Goal: Transaction & Acquisition: Purchase product/service

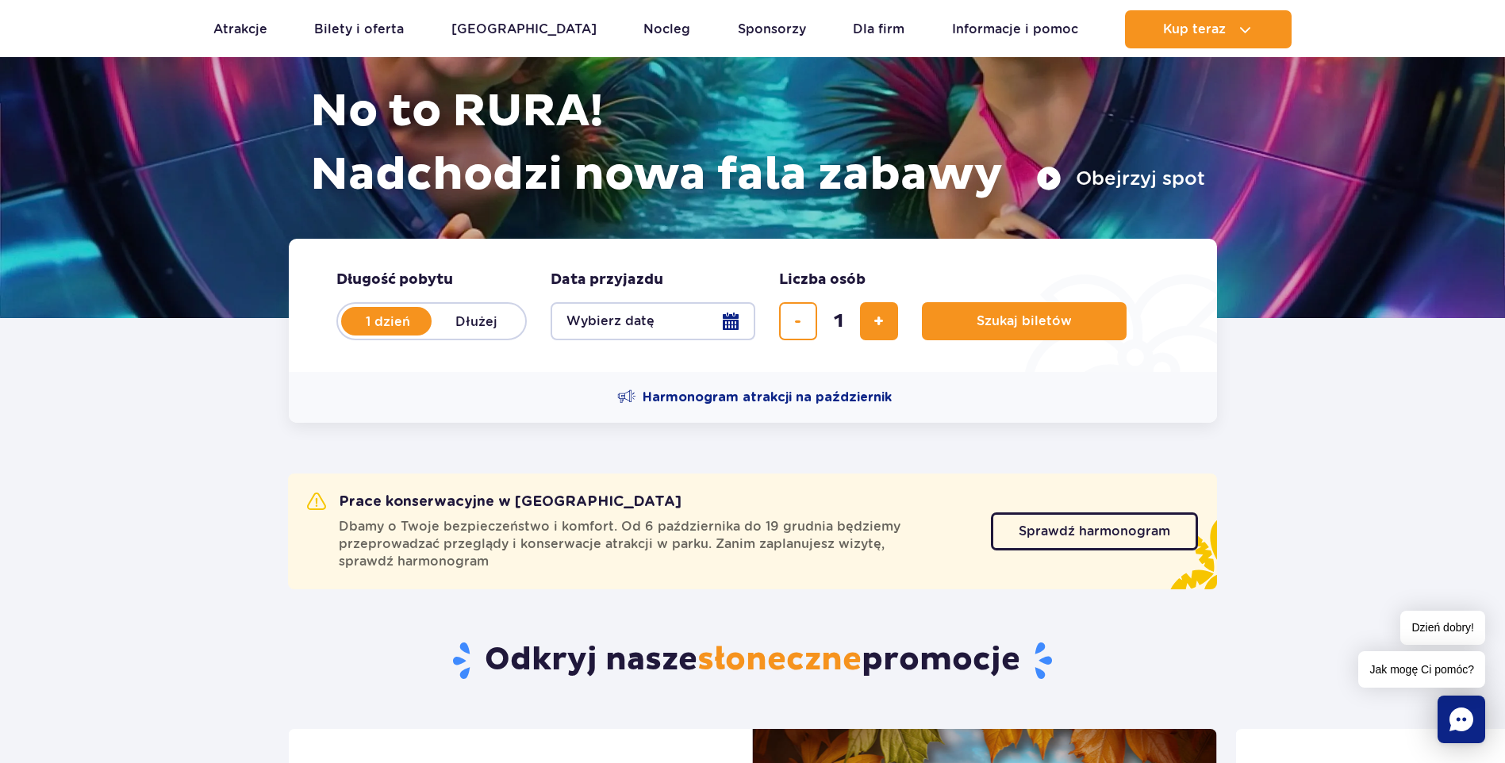
scroll to position [254, 0]
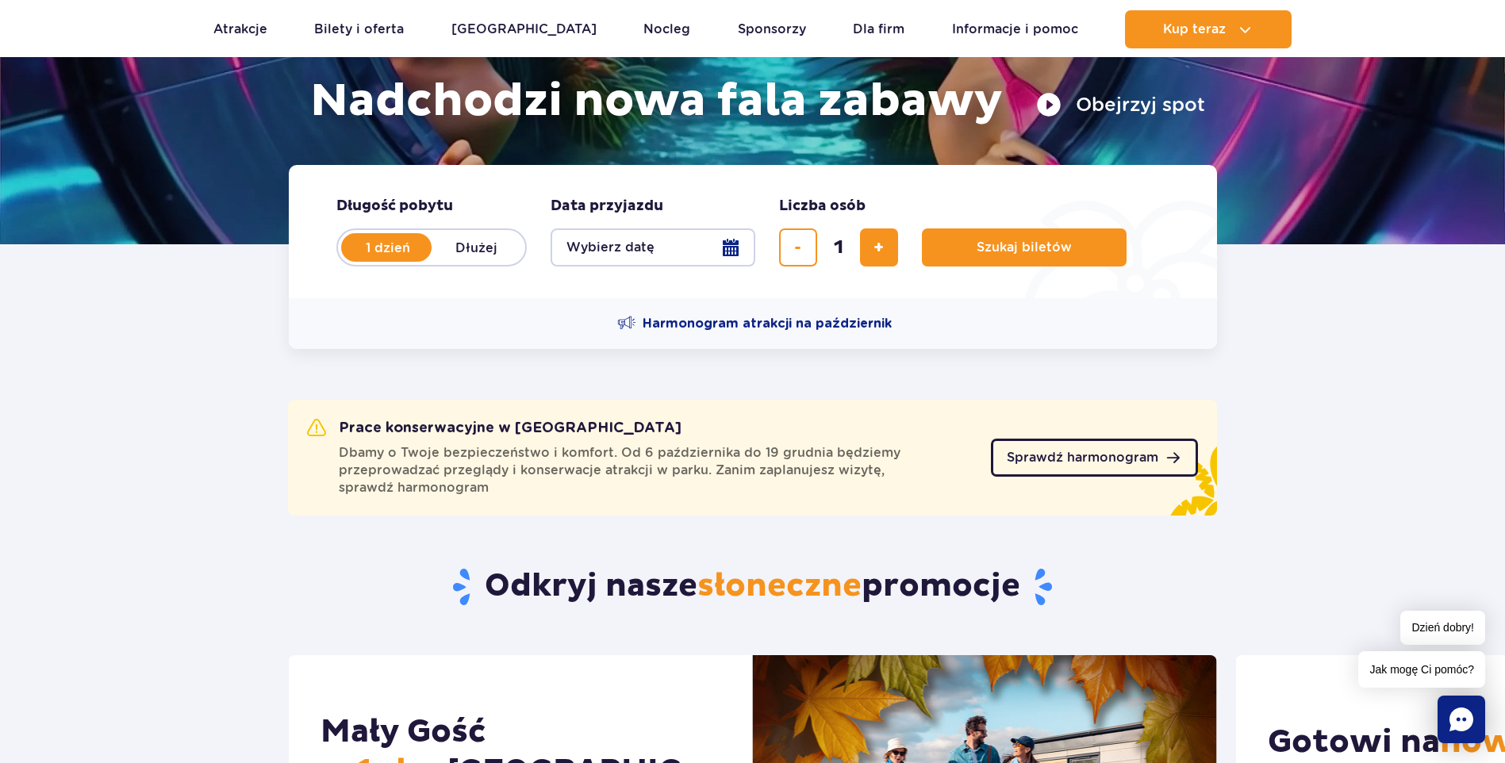
click at [1088, 462] on span "Sprawdź harmonogram" at bounding box center [1083, 457] width 152 height 13
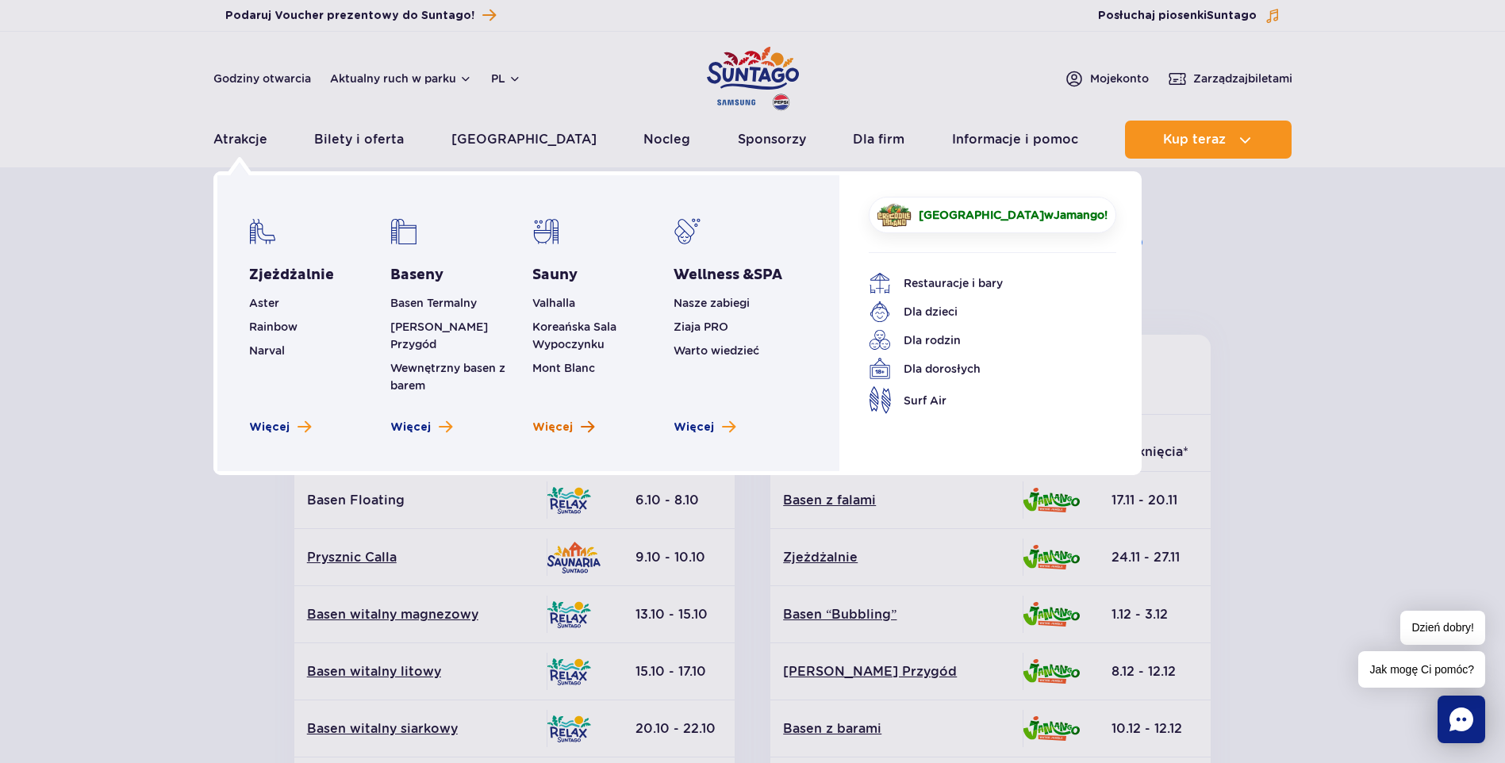
click at [569, 420] on span "Więcej" at bounding box center [552, 428] width 40 height 16
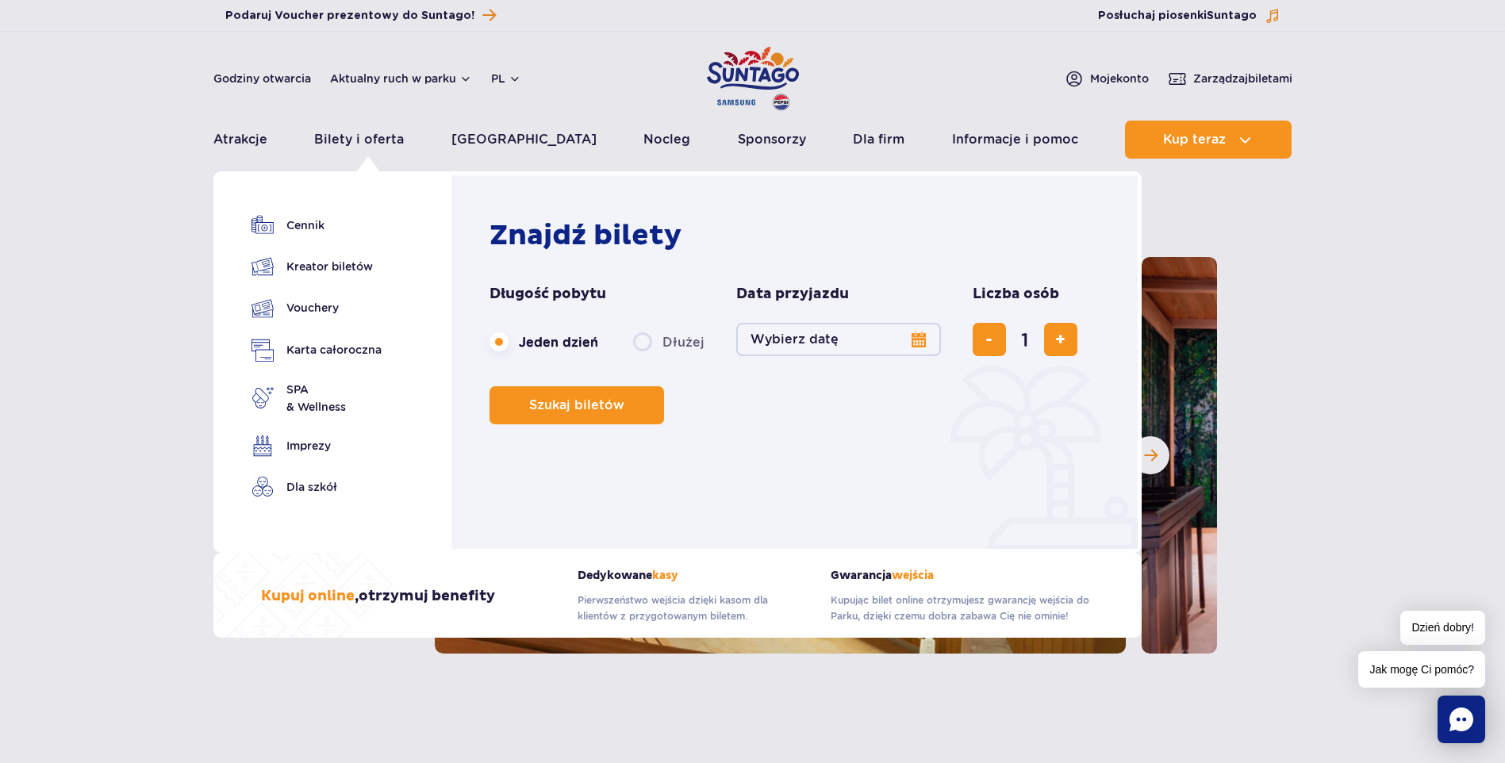
click at [913, 340] on button "Wybierz datę" at bounding box center [838, 339] width 205 height 33
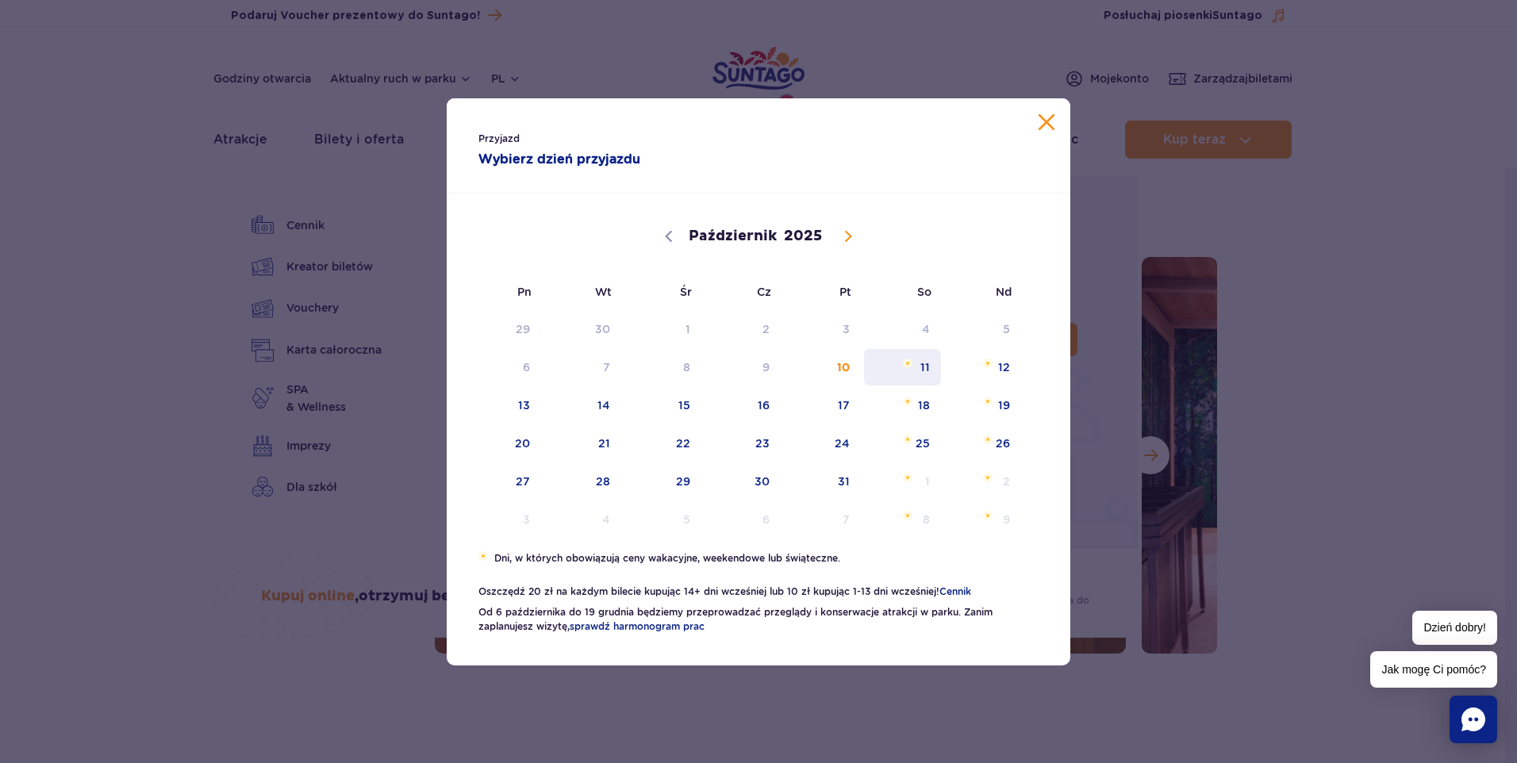
click at [931, 367] on span "11" at bounding box center [902, 367] width 80 height 36
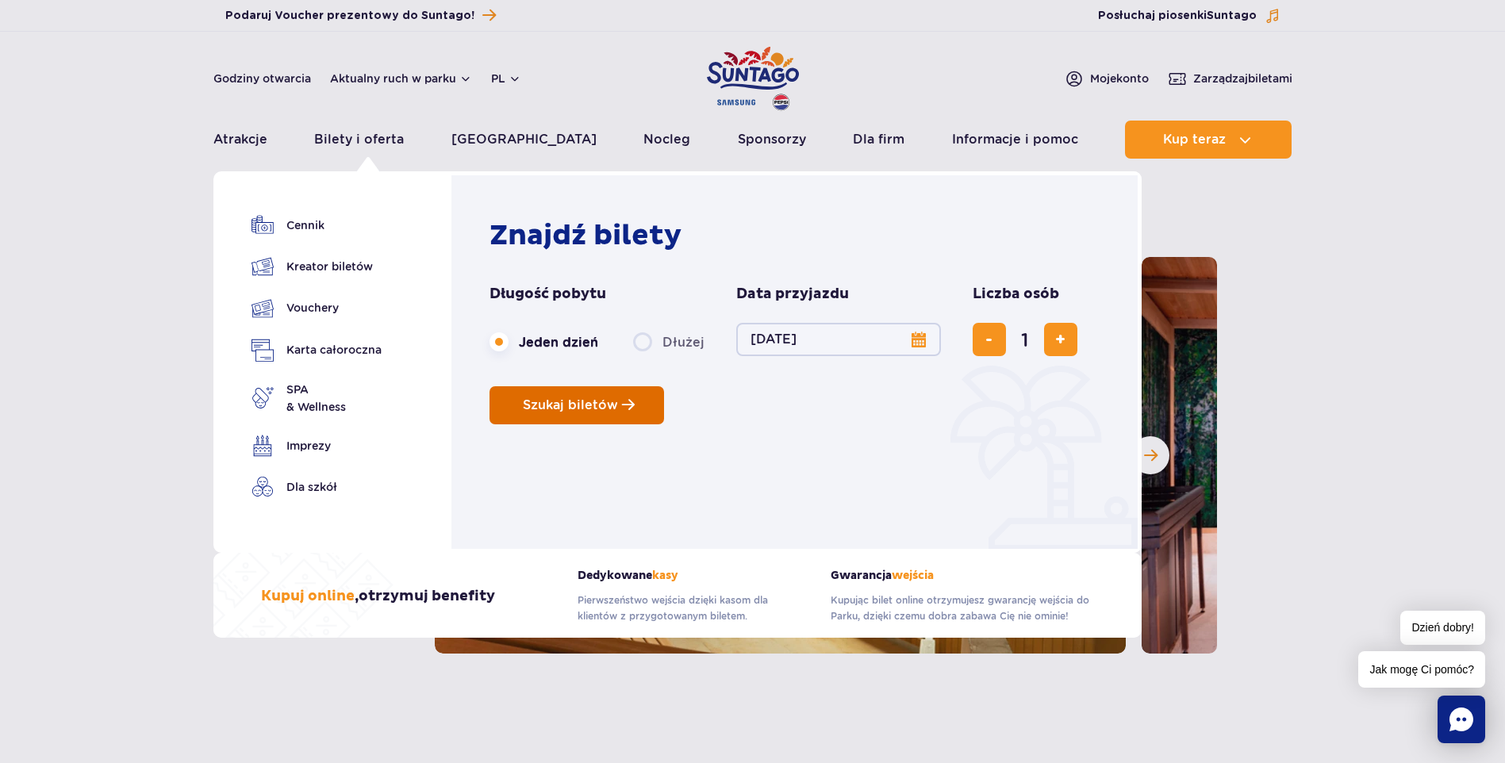
click at [559, 402] on span "Szukaj biletów" at bounding box center [570, 405] width 95 height 14
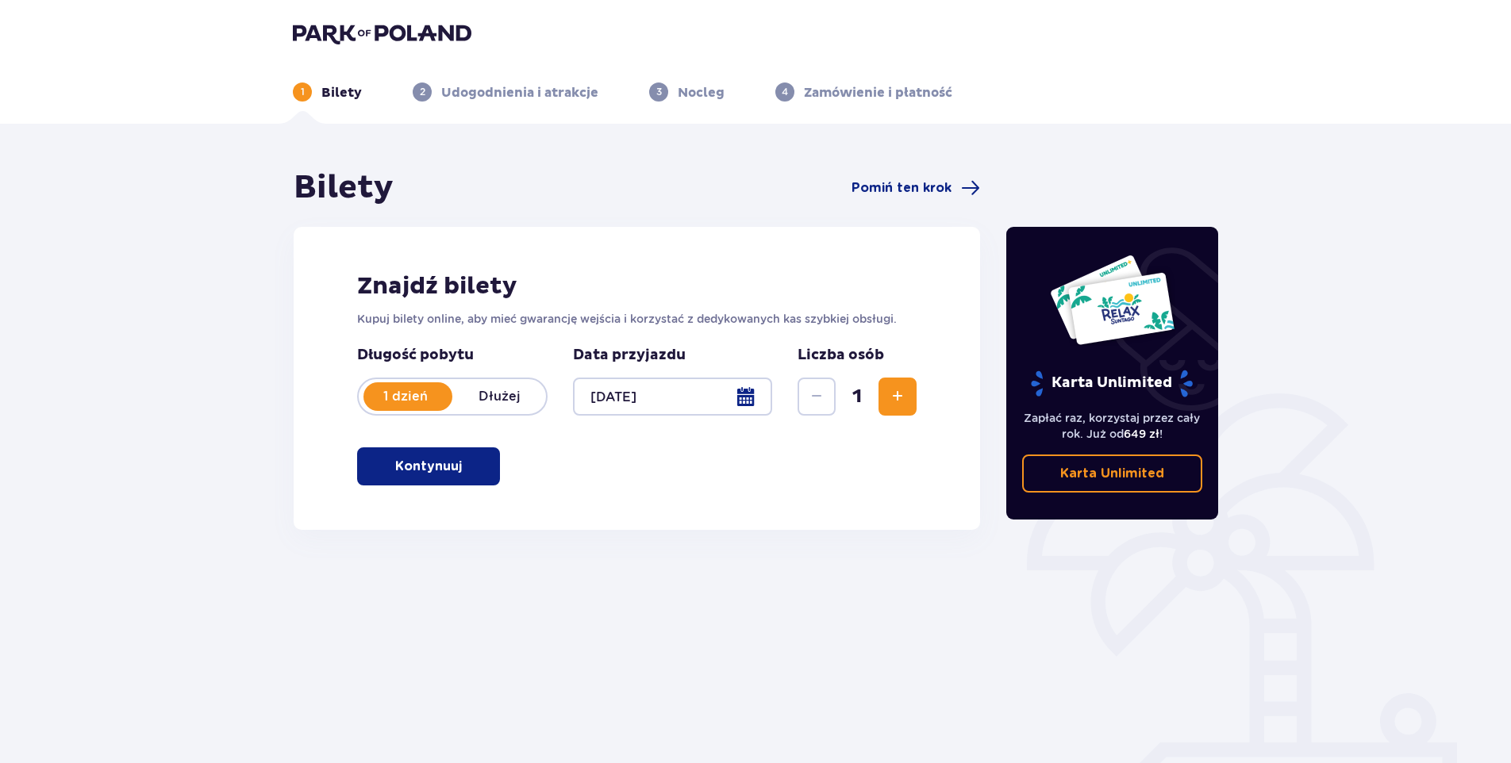
click at [424, 457] on button "Kontynuuj" at bounding box center [428, 466] width 143 height 38
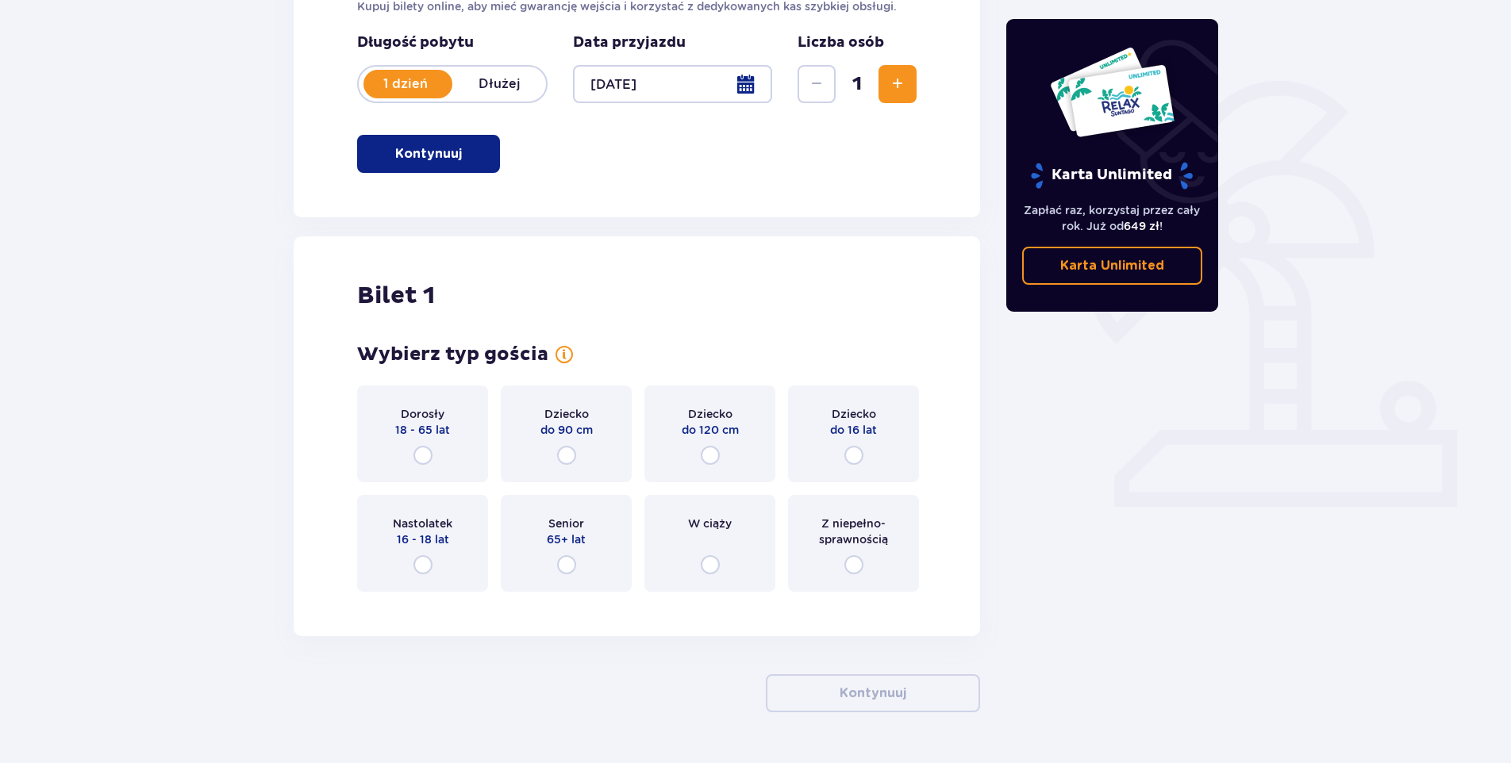
scroll to position [357, 0]
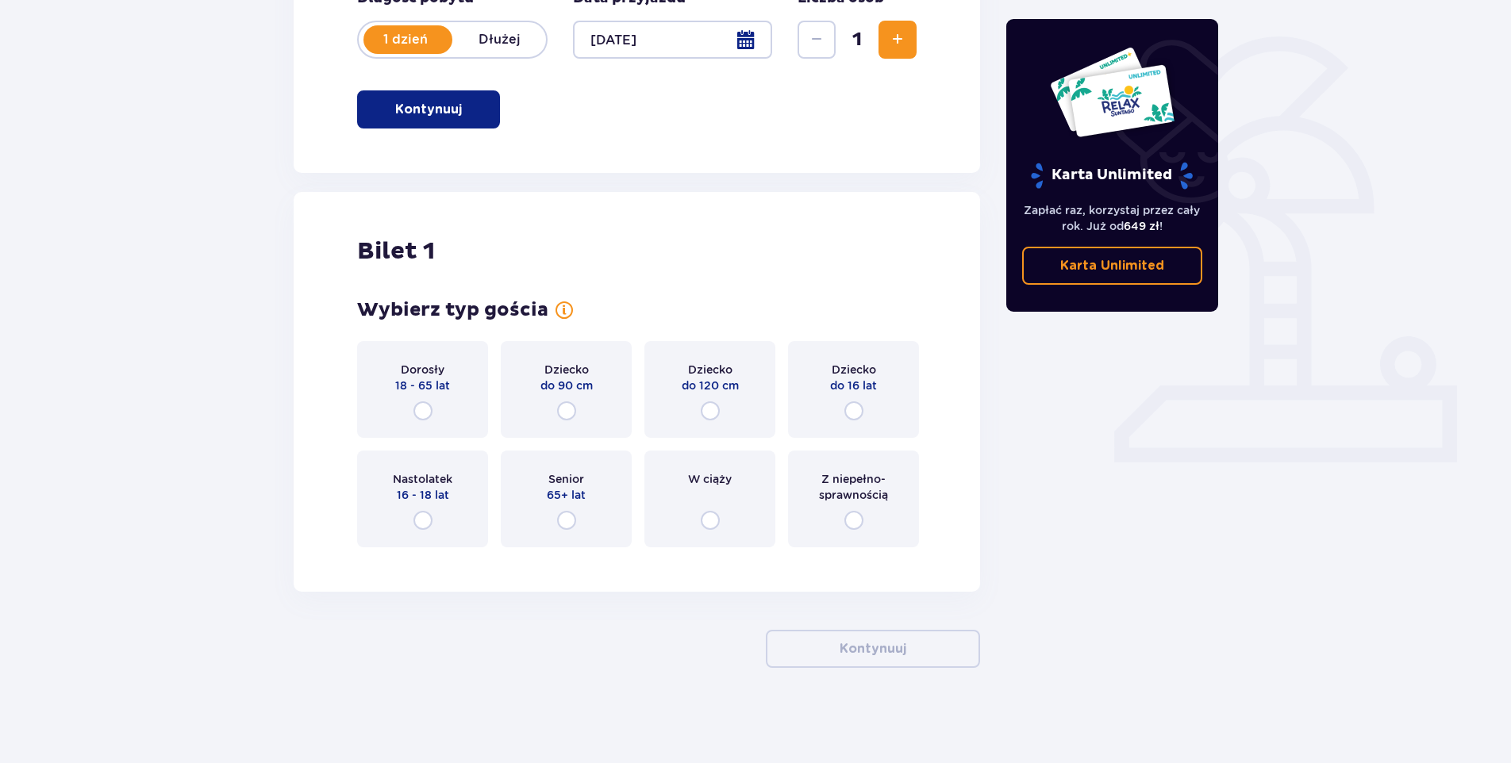
click at [421, 409] on input "radio" at bounding box center [422, 410] width 19 height 19
radio input "true"
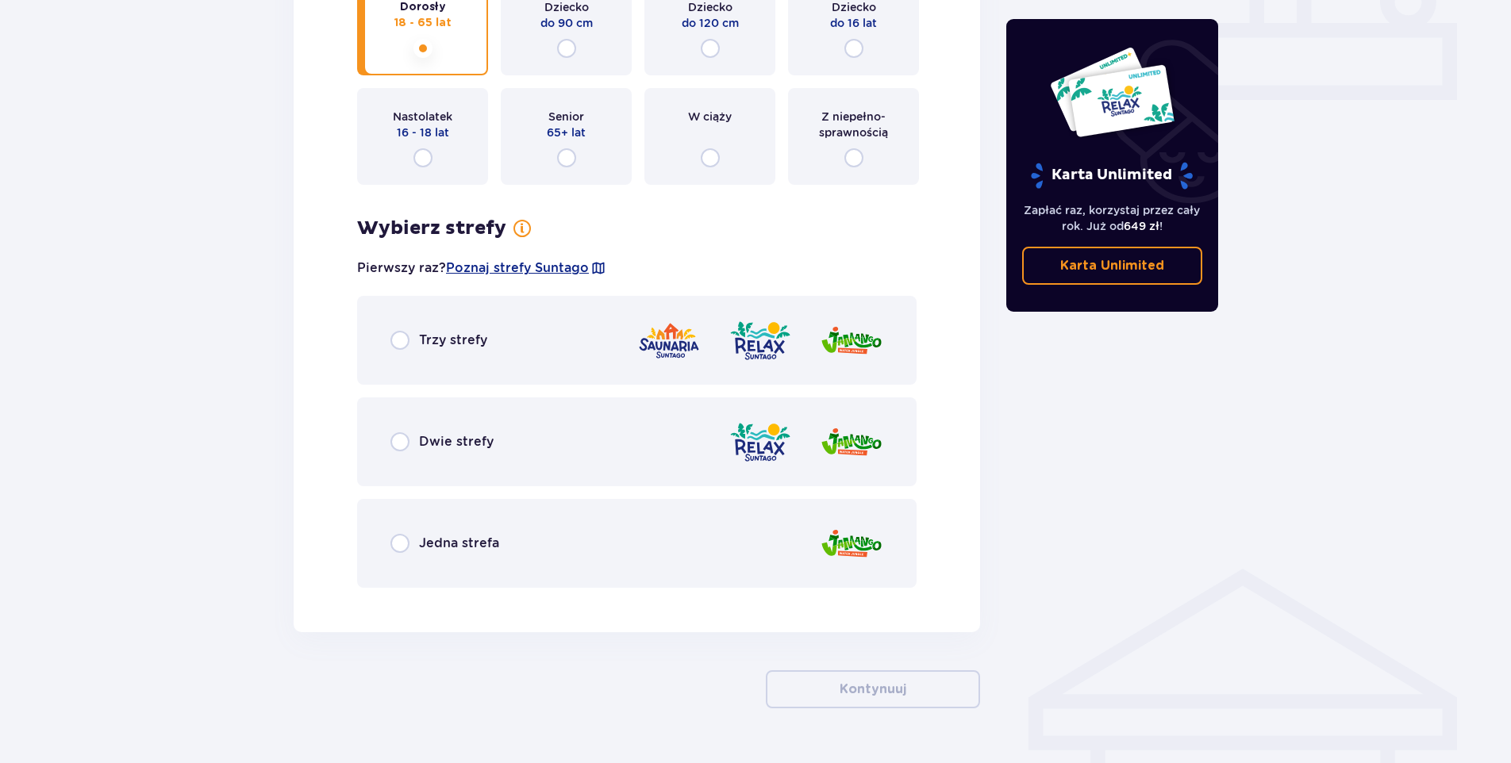
scroll to position [760, 0]
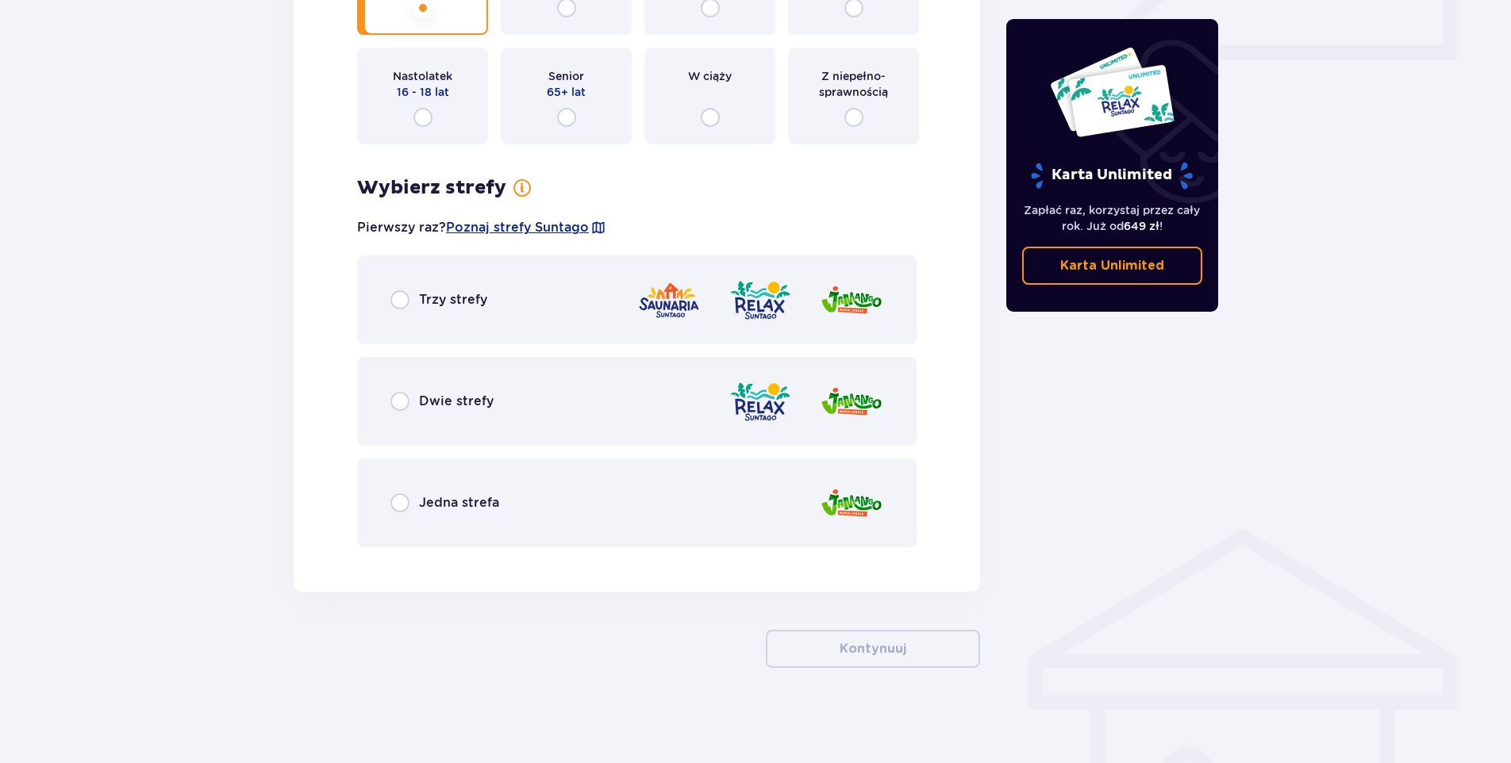
click at [394, 405] on input "radio" at bounding box center [399, 401] width 19 height 19
radio input "true"
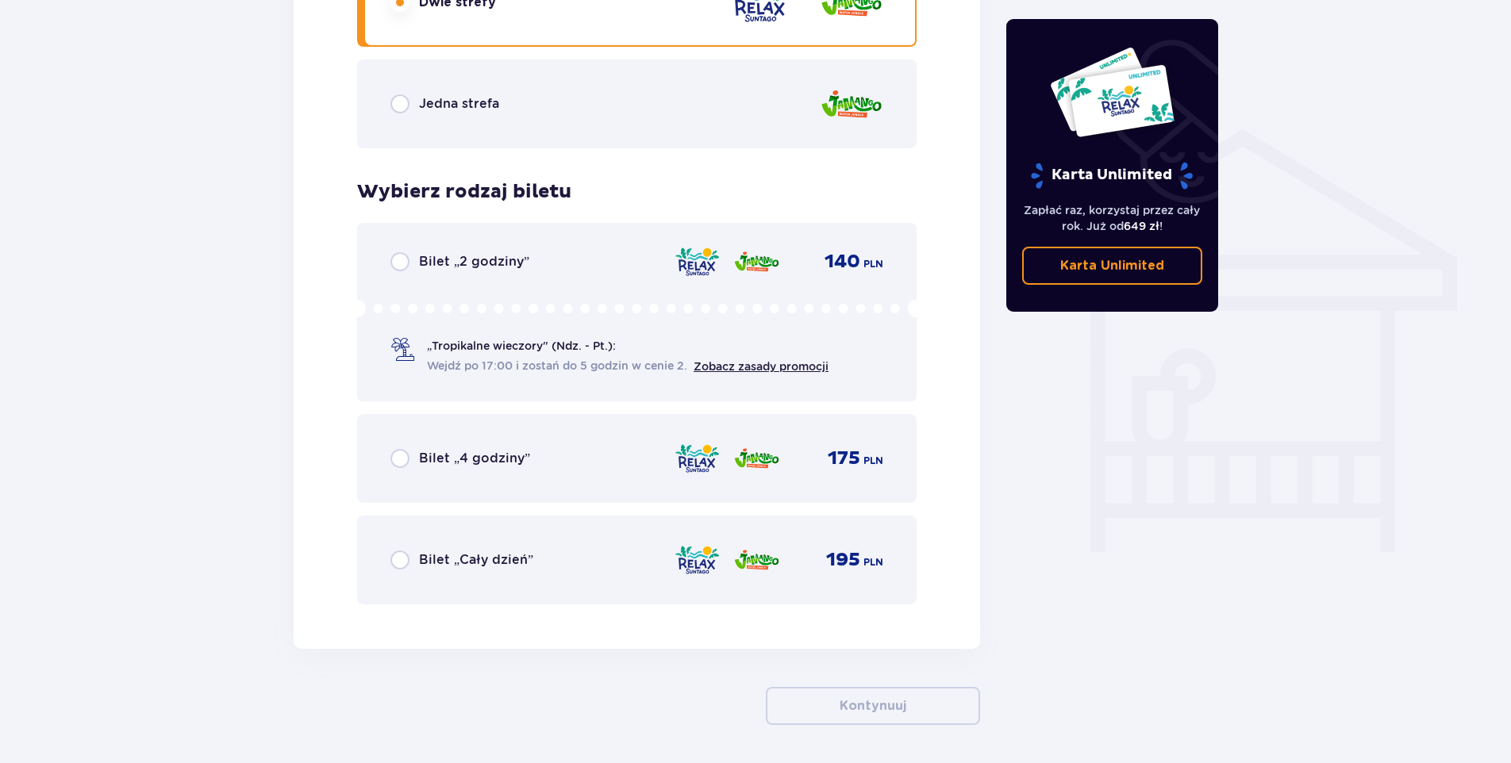
scroll to position [1216, 0]
